Goal: Obtain resource: Obtain resource

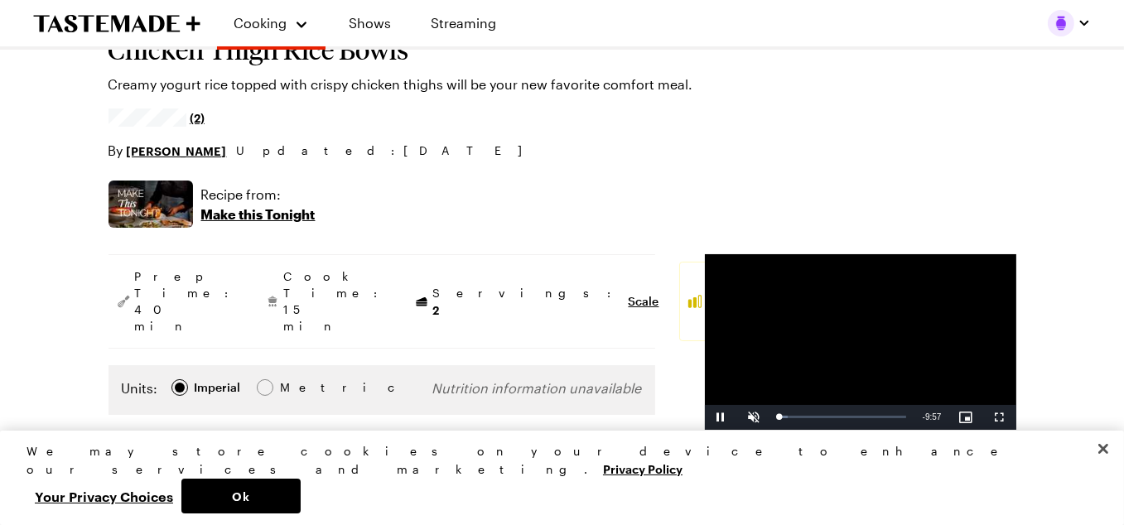
type textarea "x"
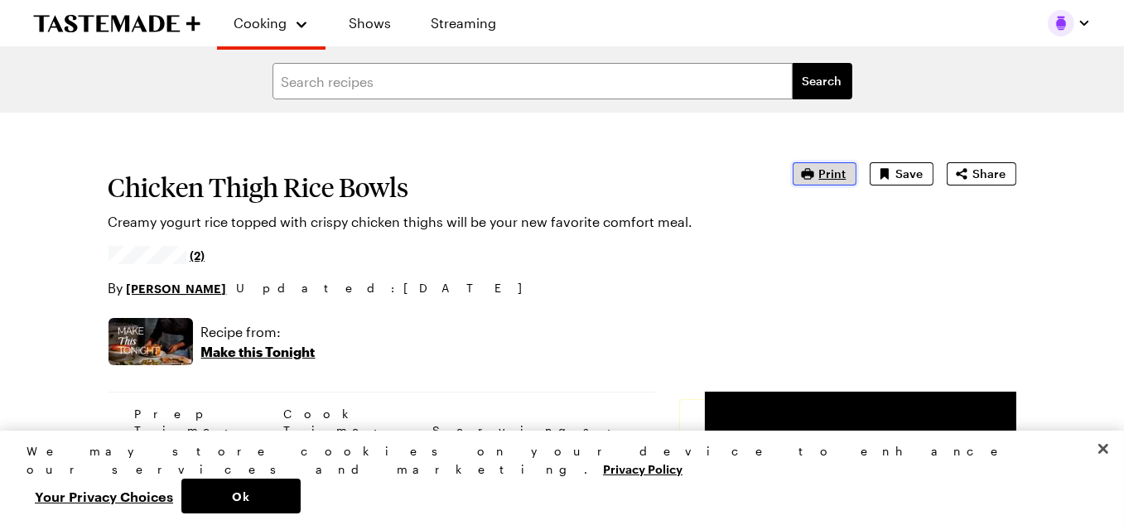
click at [833, 178] on span "Print" at bounding box center [833, 174] width 27 height 17
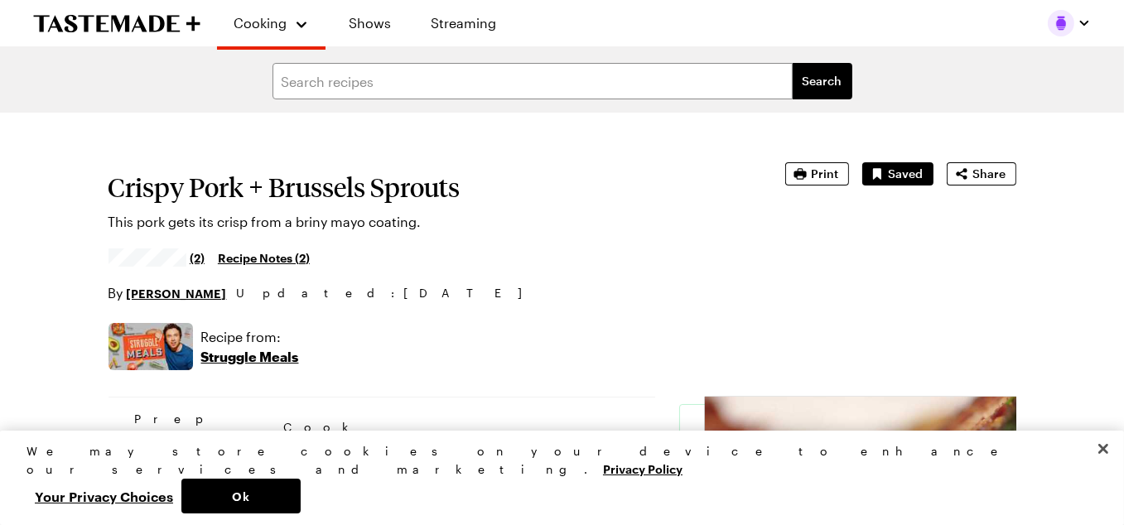
scroll to position [83, 0]
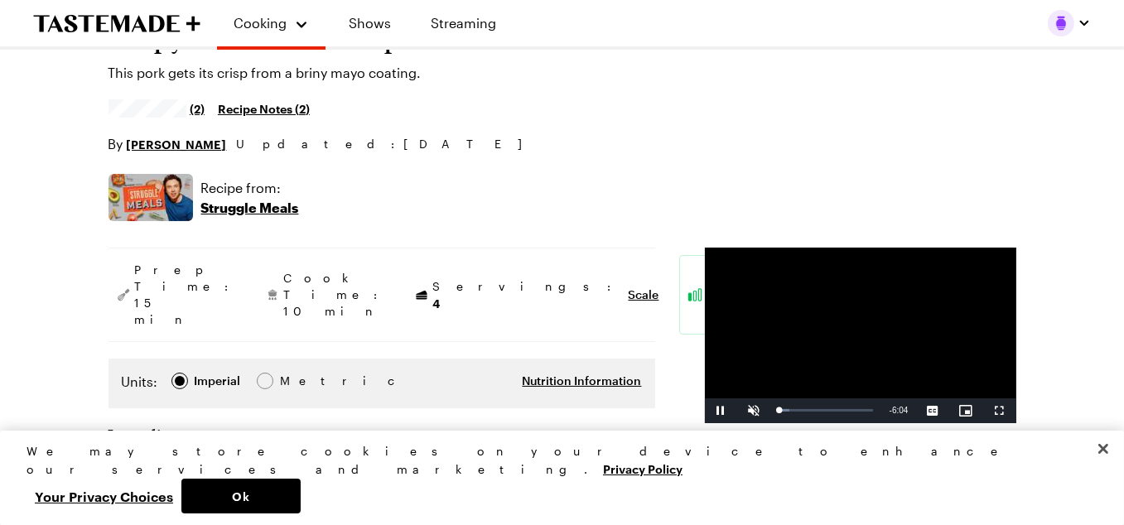
type textarea "x"
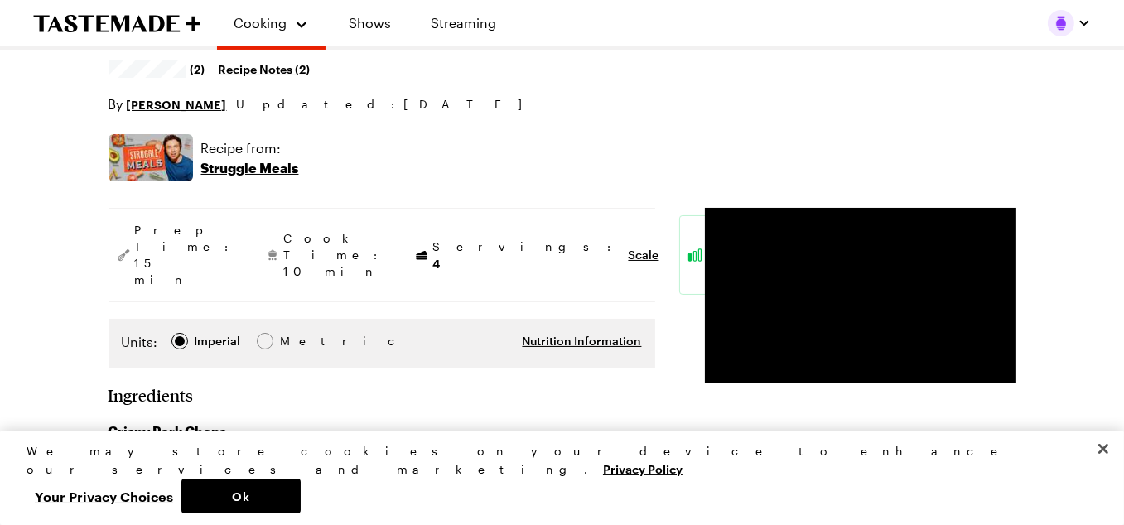
scroll to position [166, 0]
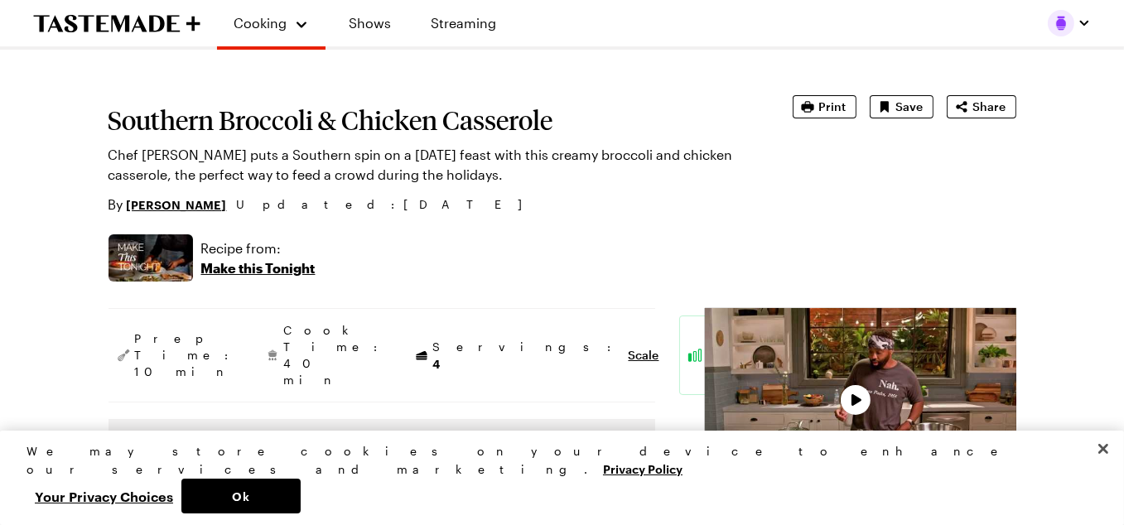
type textarea "x"
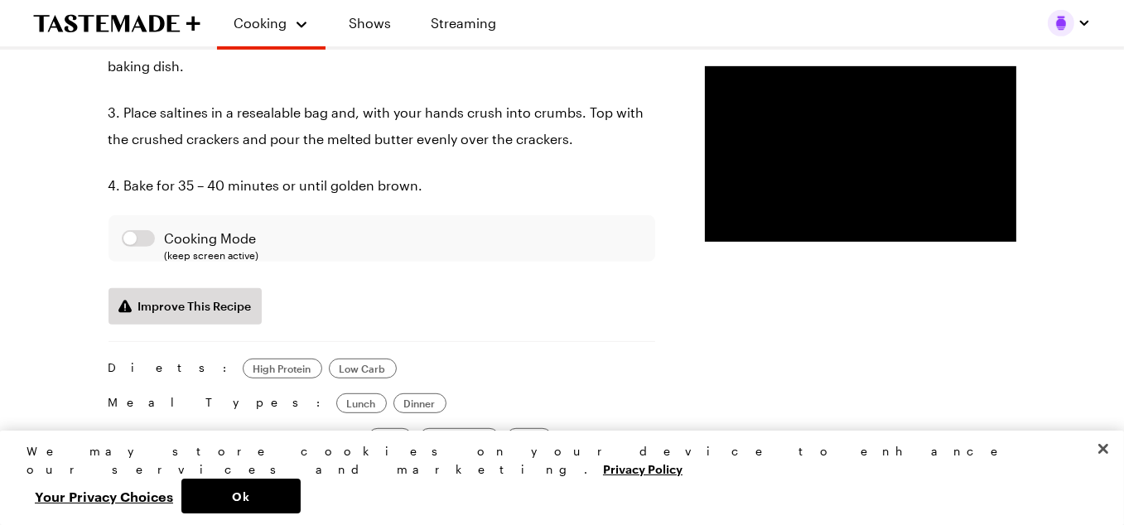
scroll to position [1326, 0]
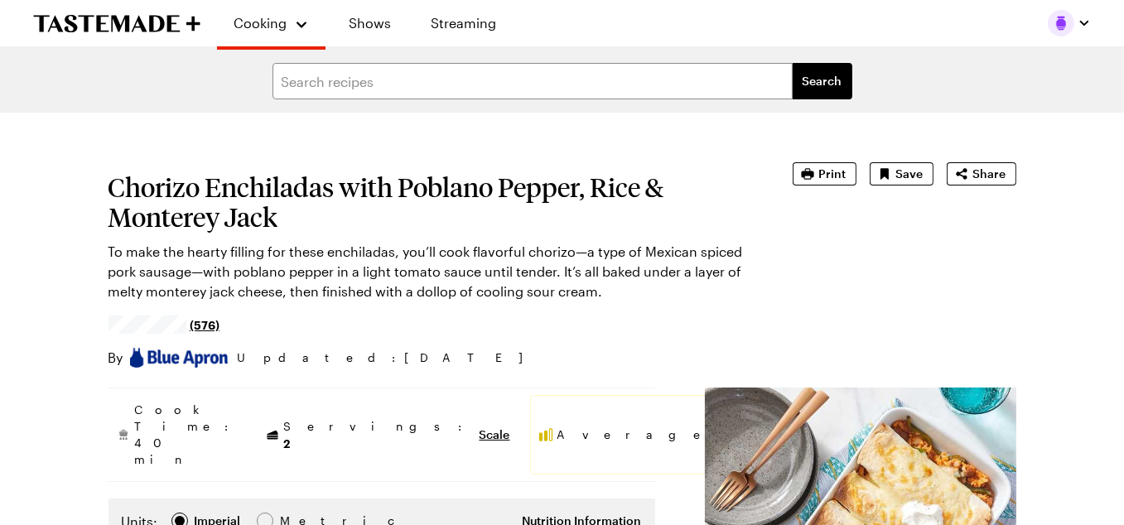
type textarea "x"
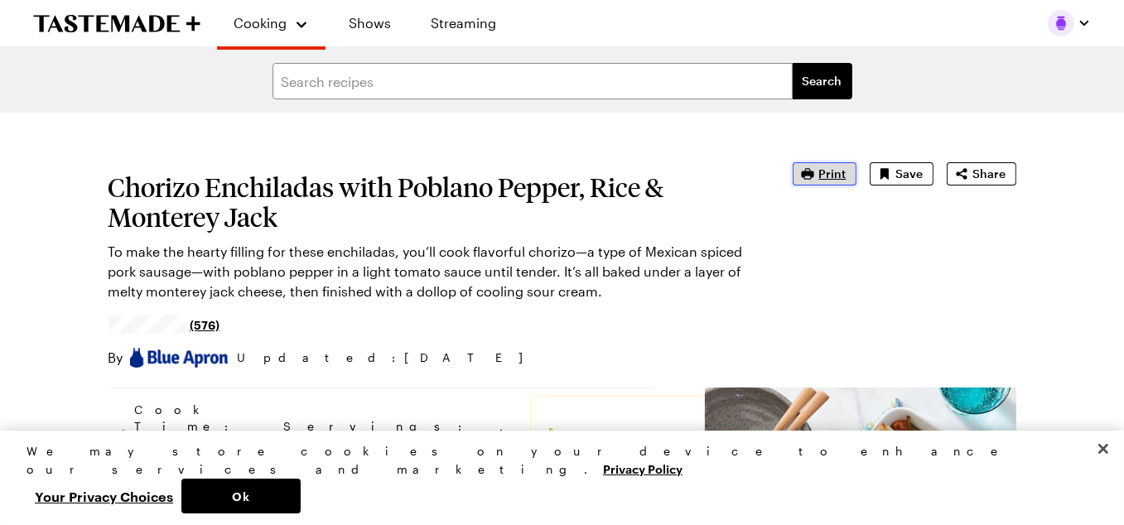
click at [827, 173] on span "Print" at bounding box center [833, 174] width 27 height 17
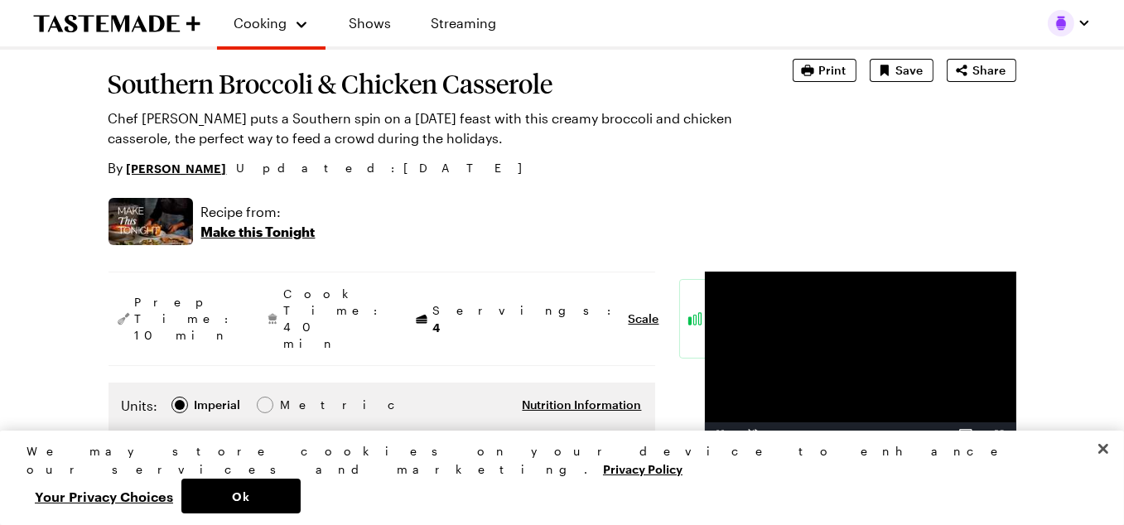
type textarea "x"
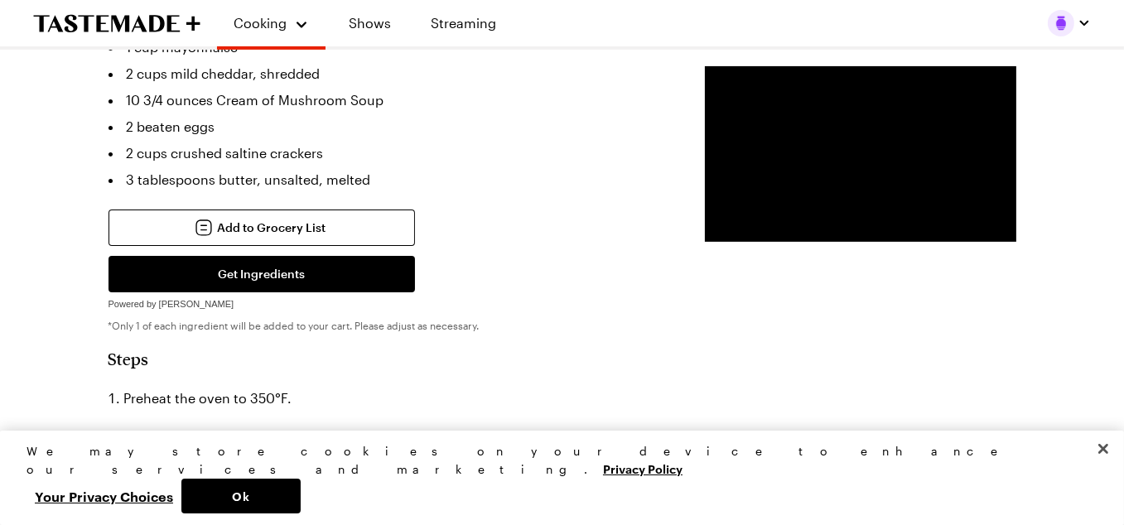
scroll to position [580, 0]
